Goal: Find specific page/section: Find specific page/section

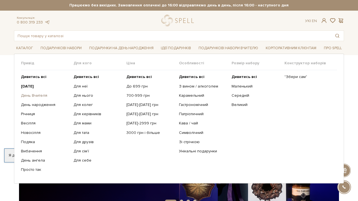
click at [37, 96] on link "День Вчителя" at bounding box center [45, 95] width 48 height 5
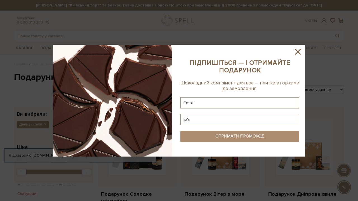
click at [297, 50] on icon at bounding box center [298, 52] width 10 height 10
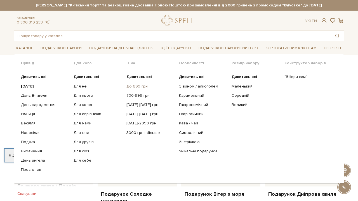
click at [142, 86] on link "До 699 грн" at bounding box center [150, 86] width 48 height 5
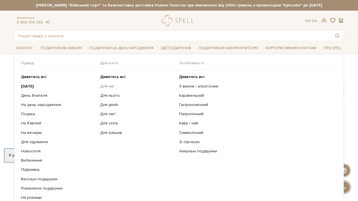
click at [113, 88] on link "Для неї" at bounding box center [137, 86] width 75 height 5
